Goal: Check status: Check status

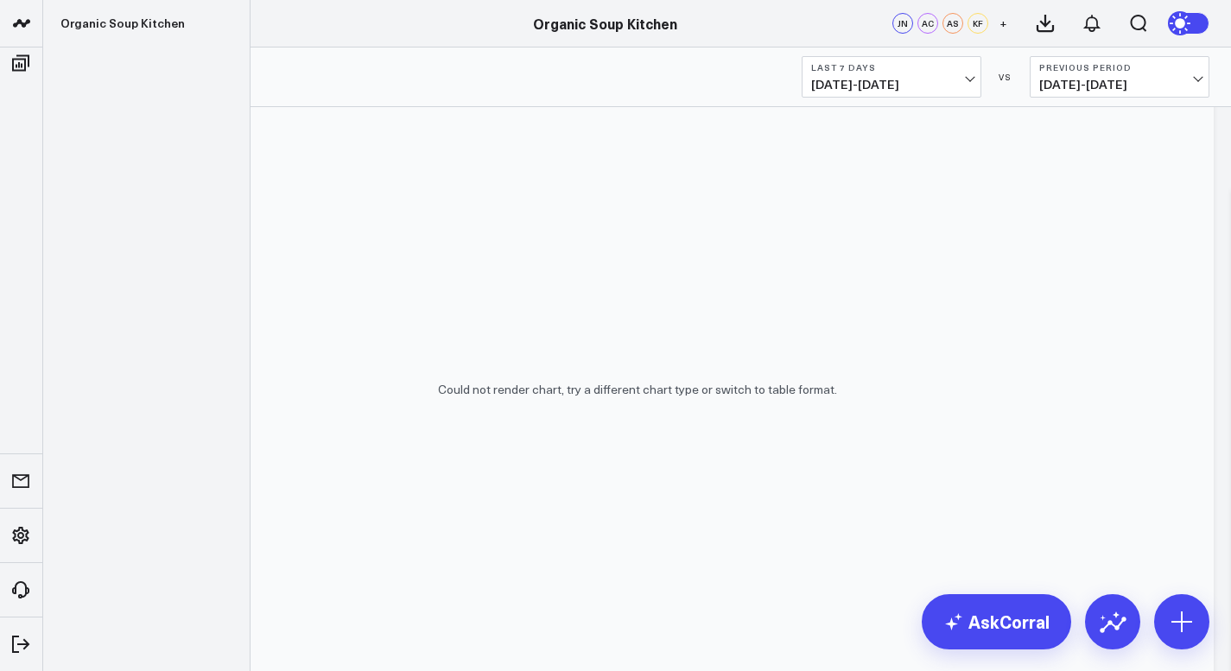
scroll to position [365, 0]
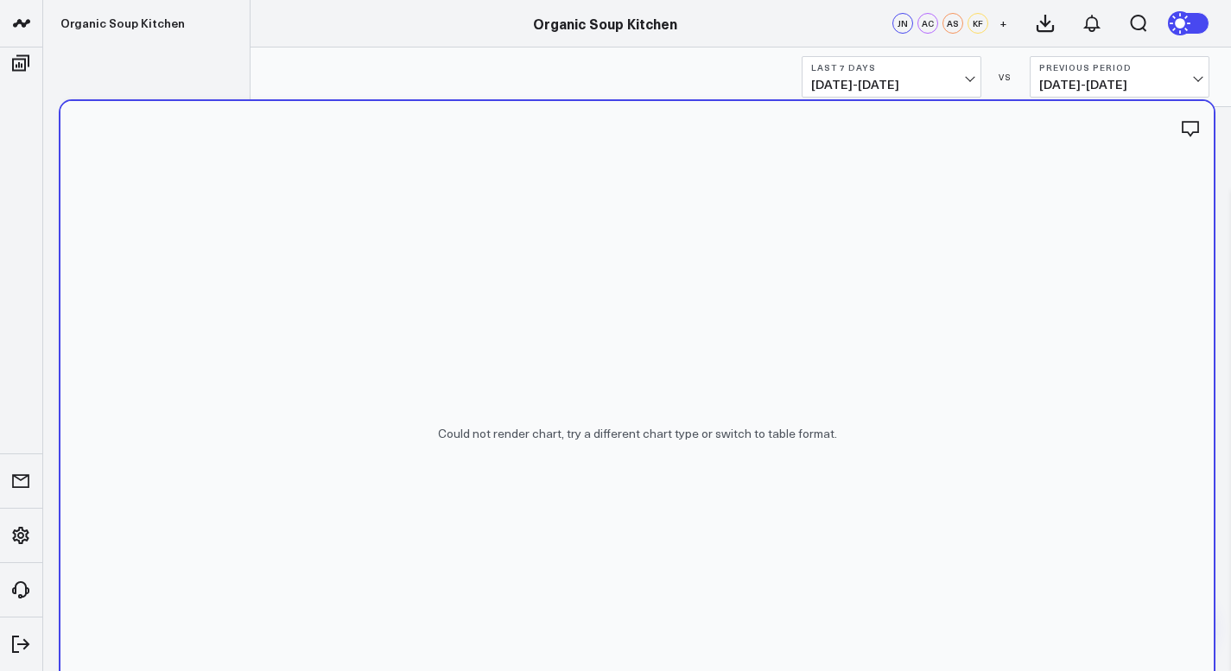
click at [348, 226] on div "Could not render chart, try a different chart type or switch to table format." at bounding box center [636, 433] width 1153 height 665
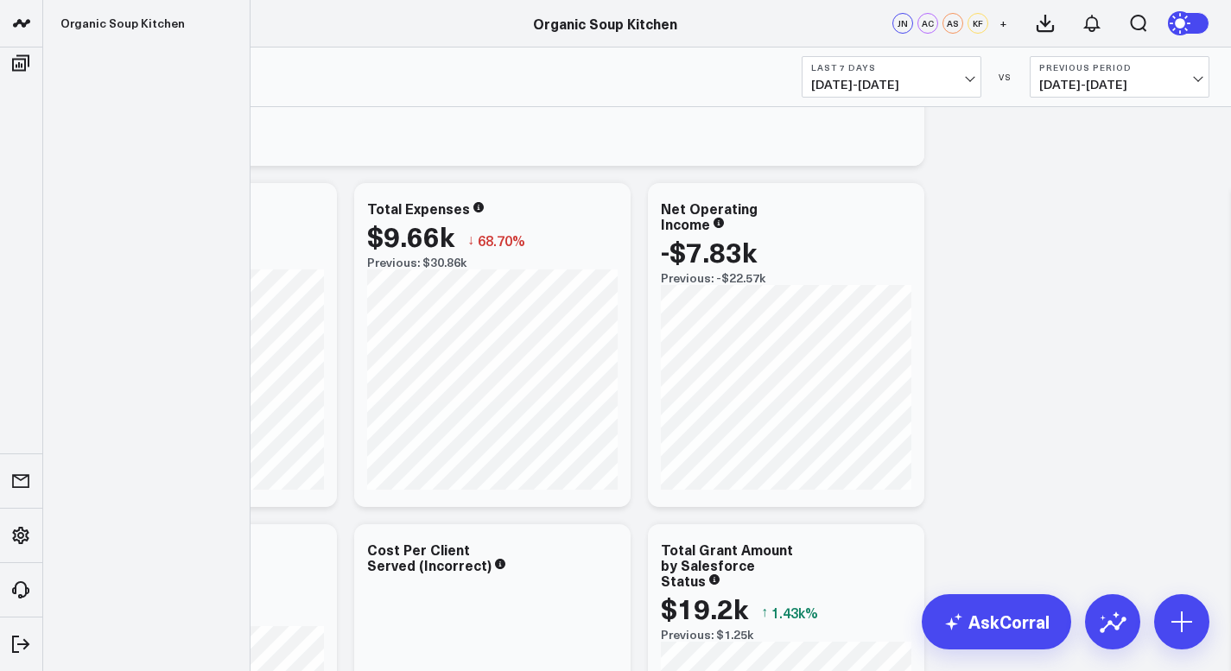
scroll to position [2676, 0]
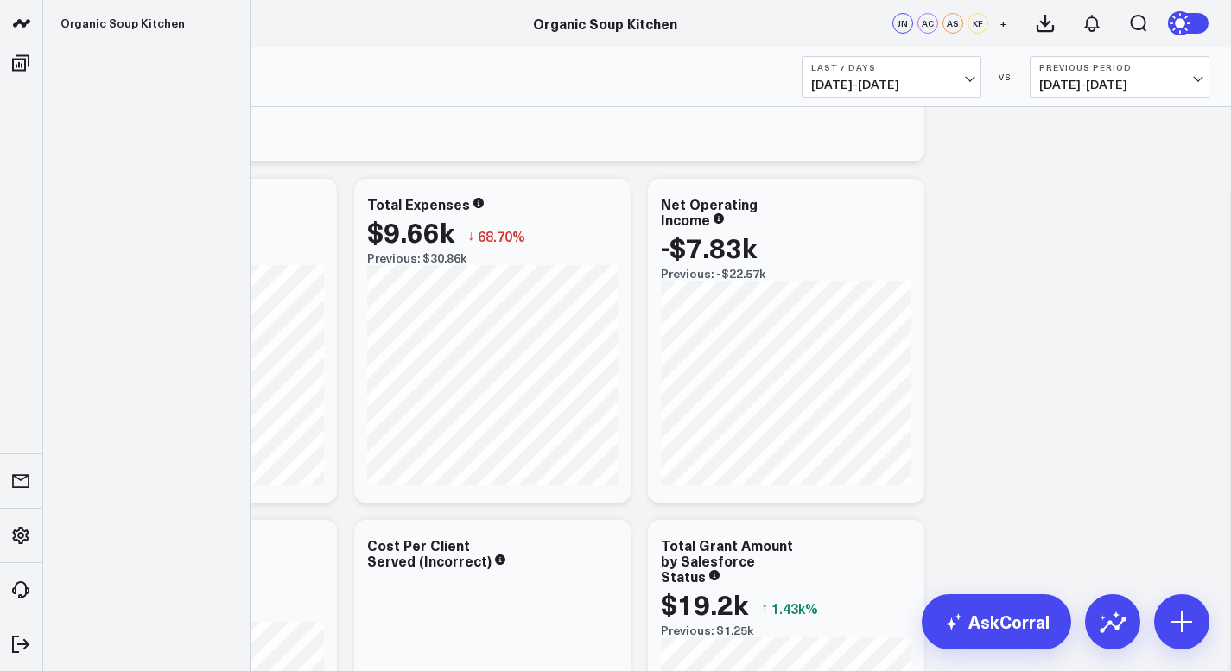
click at [972, 83] on button "Last 7 Days [DATE] - [DATE]" at bounding box center [892, 76] width 180 height 41
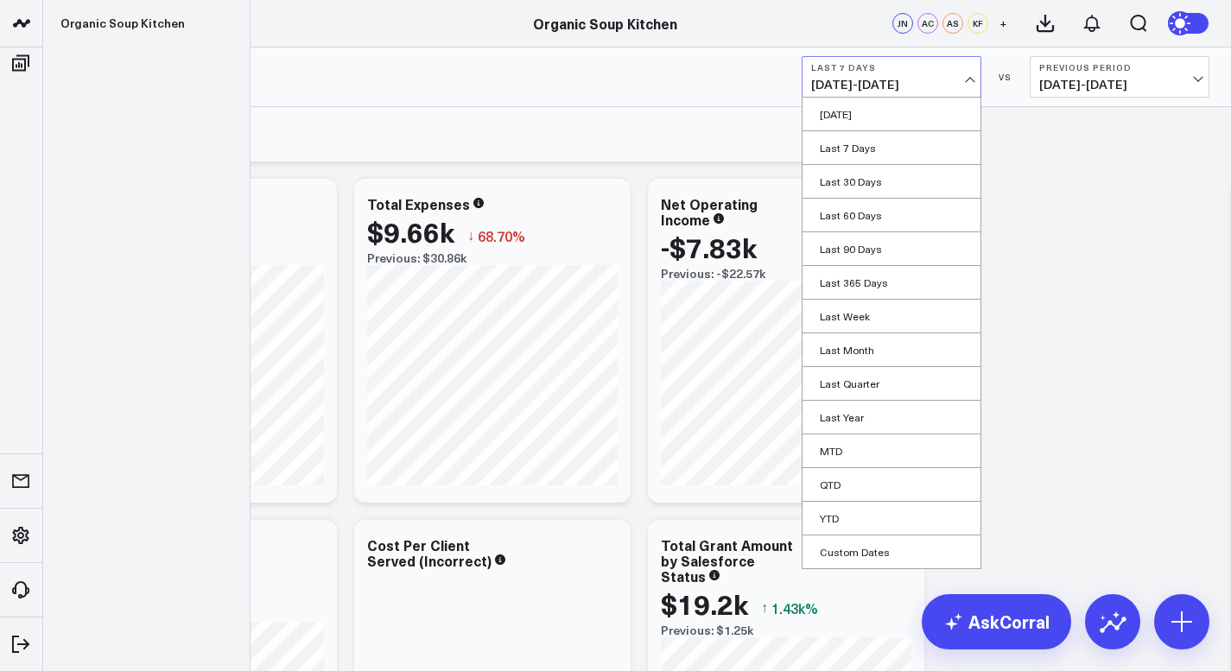
click at [873, 524] on link "YTD" at bounding box center [892, 518] width 178 height 33
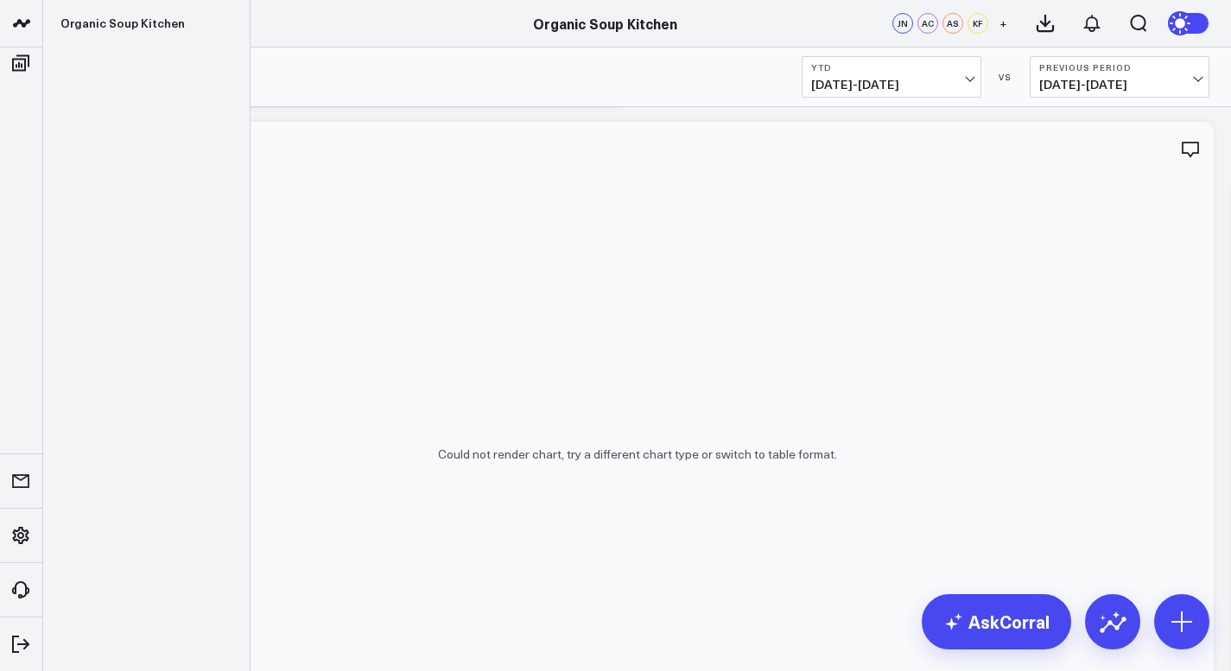
scroll to position [352, 0]
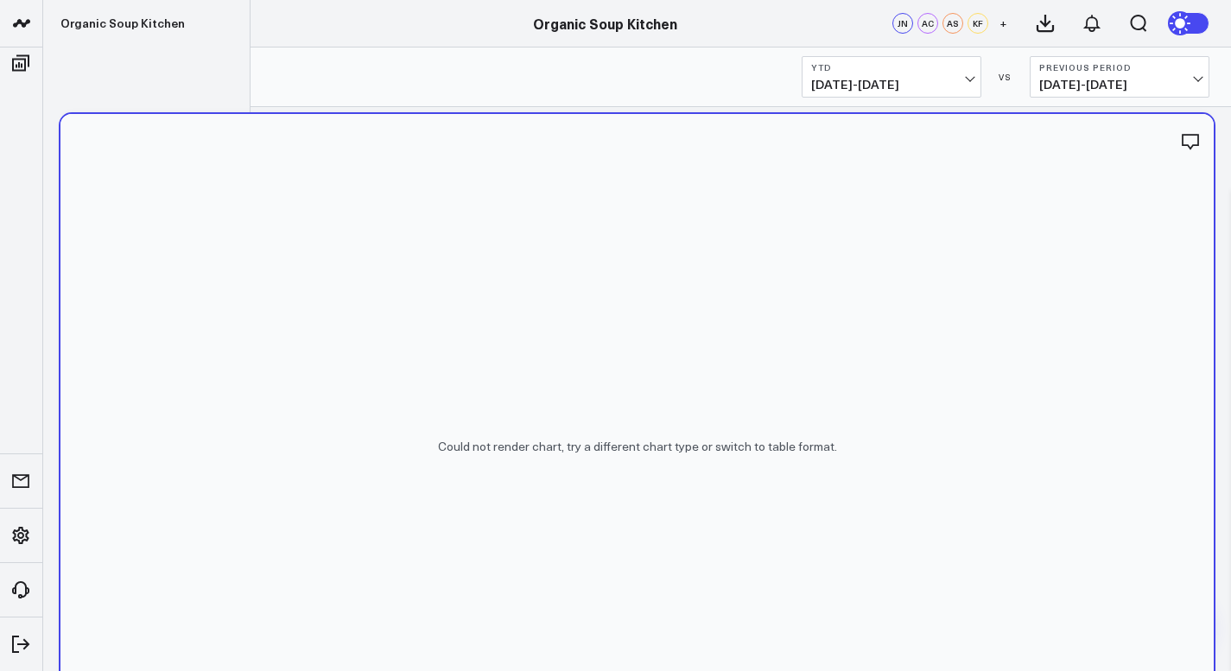
click at [539, 365] on div "Could not render chart, try a different chart type or switch to table format." at bounding box center [636, 446] width 1153 height 665
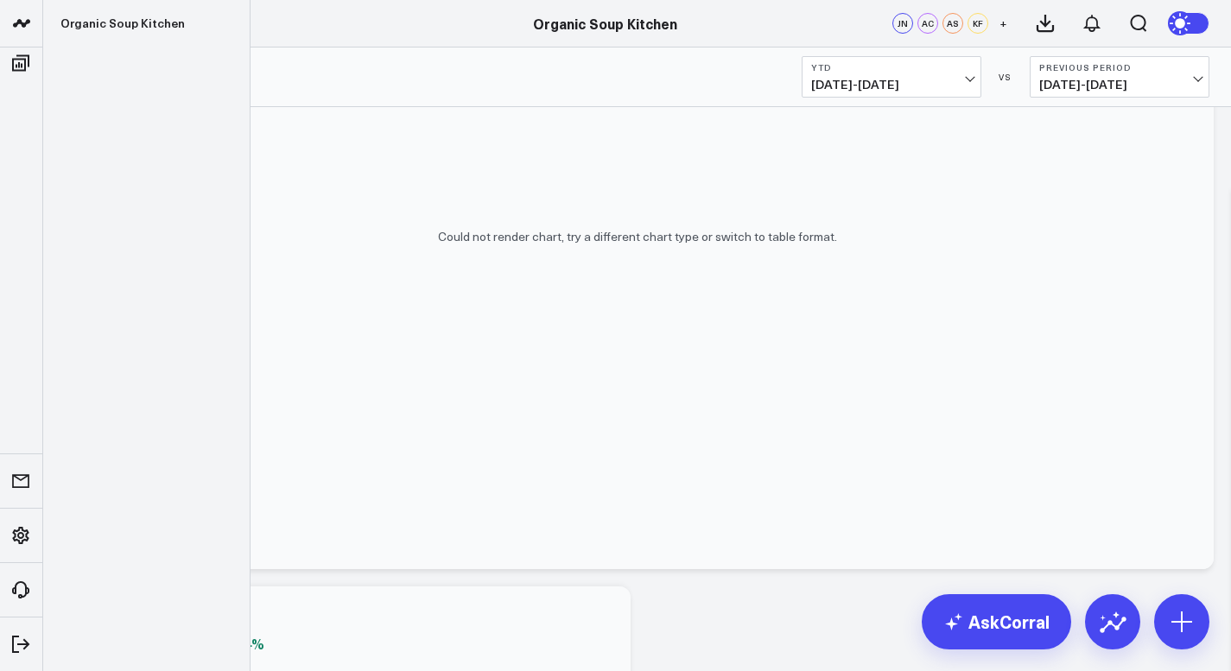
scroll to position [0, 0]
